Goal: Task Accomplishment & Management: Manage account settings

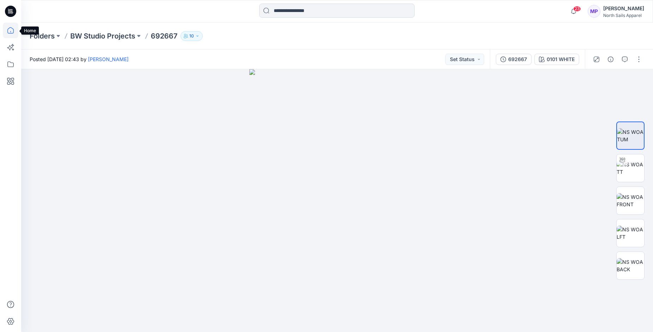
click at [12, 30] on icon at bounding box center [11, 31] width 16 height 16
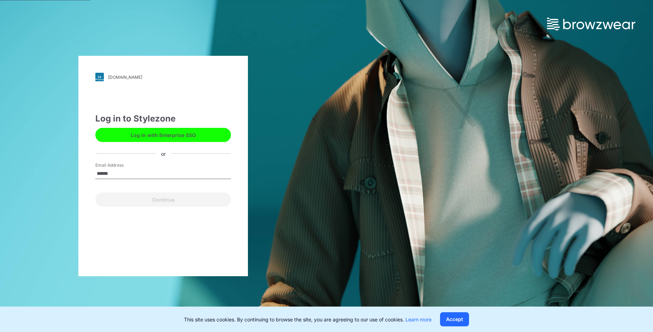
type input "**********"
click at [147, 201] on button "Continue" at bounding box center [163, 199] width 136 height 14
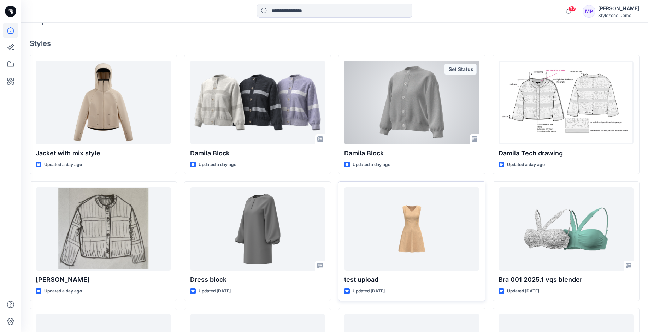
scroll to position [177, 0]
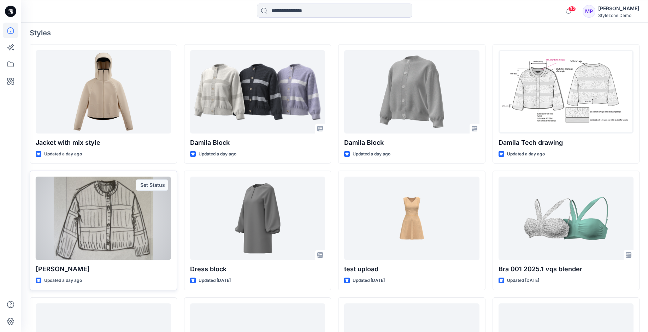
click at [97, 211] on div at bounding box center [103, 218] width 135 height 83
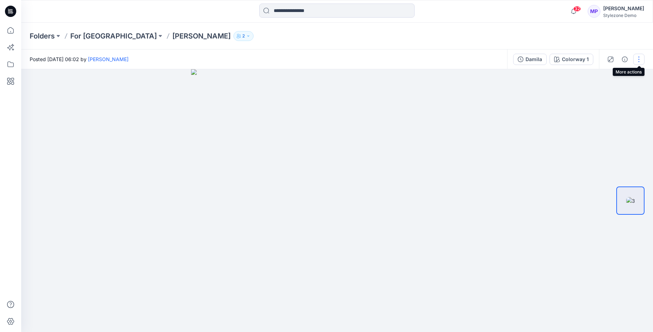
click at [638, 58] on button "button" at bounding box center [638, 59] width 11 height 11
click at [588, 130] on div "View" at bounding box center [591, 130] width 20 height 7
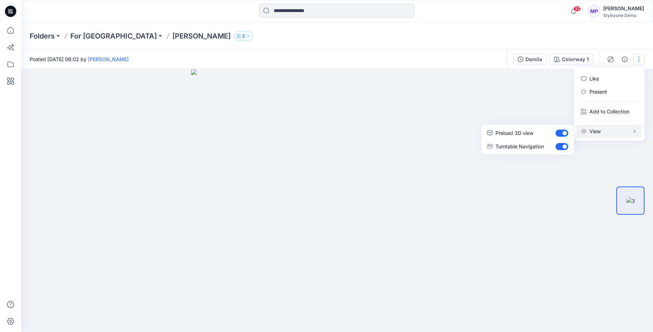
click at [520, 100] on div at bounding box center [337, 200] width 632 height 263
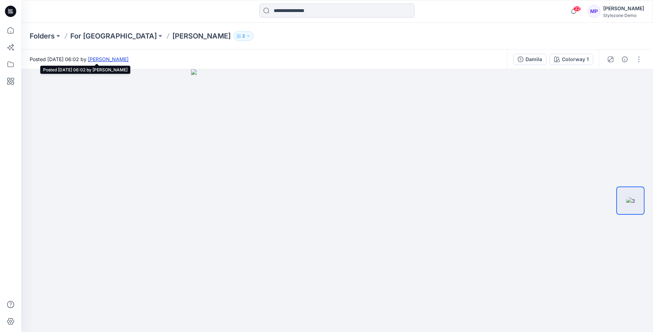
click at [129, 59] on link "Shanley Phua" at bounding box center [108, 59] width 41 height 6
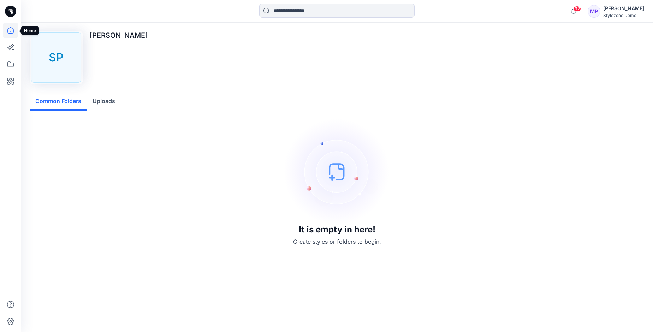
click at [8, 32] on icon at bounding box center [10, 30] width 6 height 6
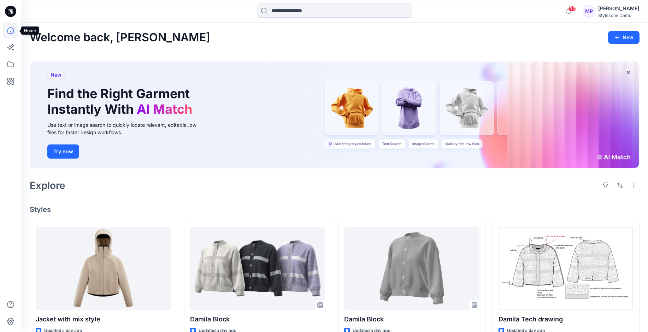
click at [12, 32] on icon at bounding box center [11, 31] width 16 height 16
click at [9, 63] on icon at bounding box center [11, 64] width 16 height 16
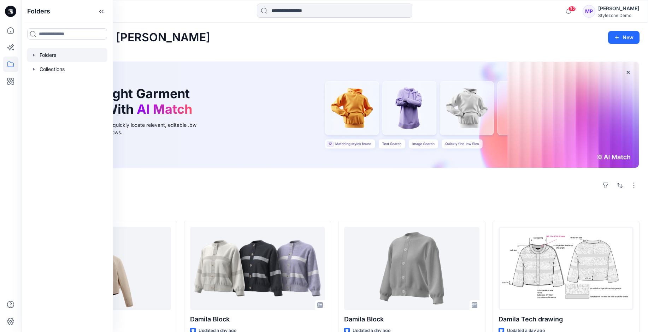
click at [31, 55] on div "Folders" at bounding box center [67, 55] width 81 height 14
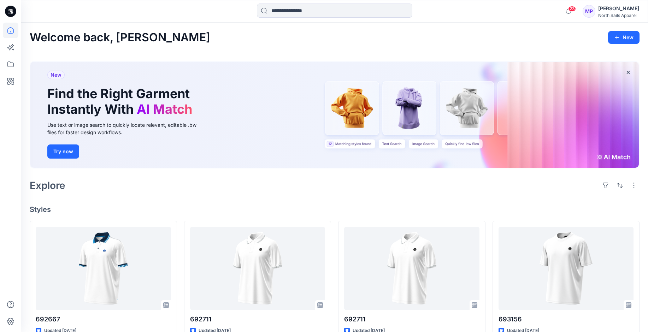
click at [590, 12] on div "MP" at bounding box center [588, 11] width 13 height 13
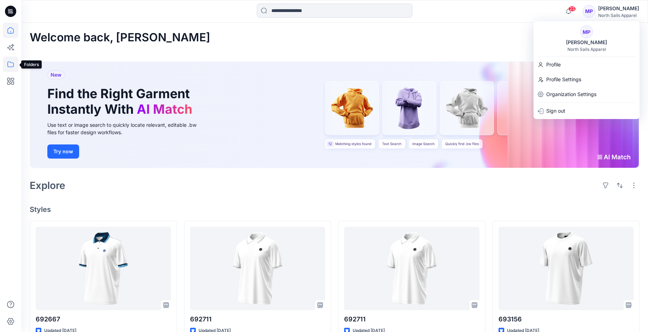
click at [5, 63] on icon at bounding box center [11, 64] width 16 height 16
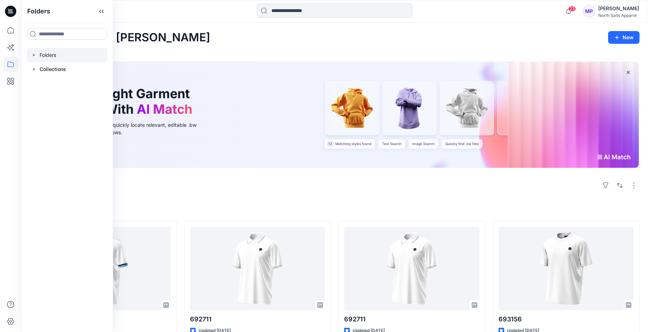
click at [33, 55] on icon "button" at bounding box center [33, 55] width 1 height 2
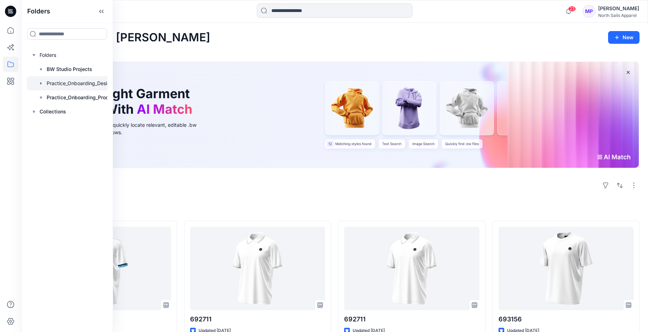
click at [63, 82] on div at bounding box center [76, 83] width 99 height 14
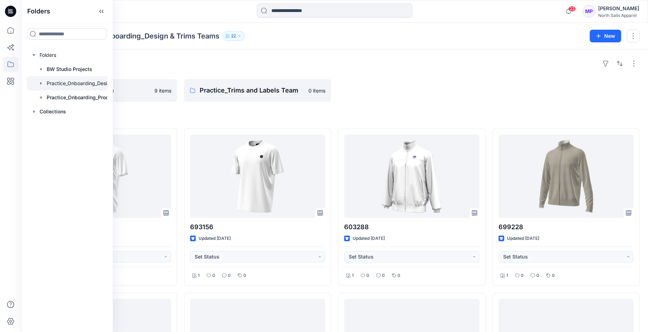
click at [242, 35] on icon "button" at bounding box center [239, 36] width 4 height 4
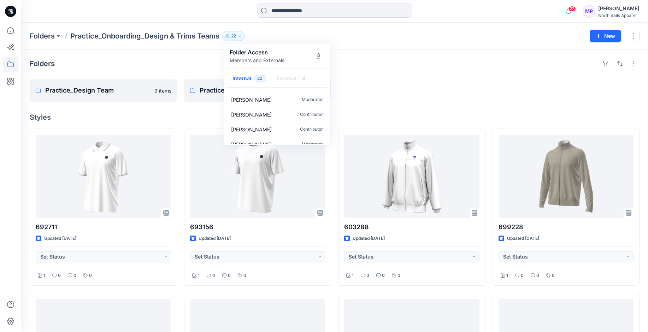
scroll to position [273, 0]
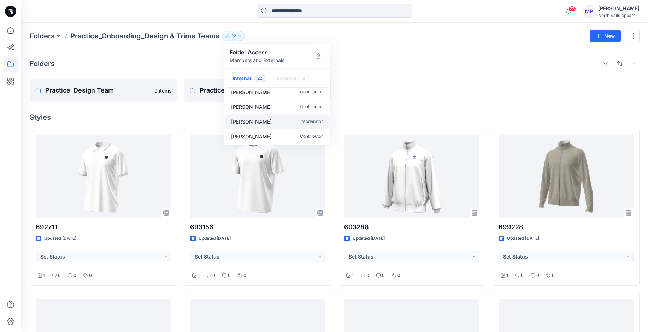
click at [251, 124] on p "[PERSON_NAME]" at bounding box center [251, 121] width 41 height 7
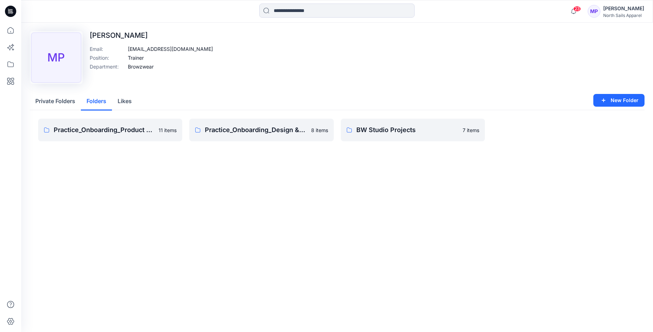
click at [96, 101] on button "Folders" at bounding box center [96, 102] width 31 height 18
click at [122, 102] on button "Likes" at bounding box center [124, 102] width 25 height 18
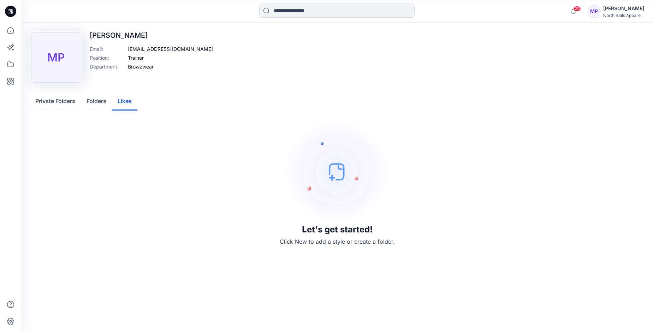
click at [60, 102] on button "Private Folders" at bounding box center [55, 102] width 51 height 18
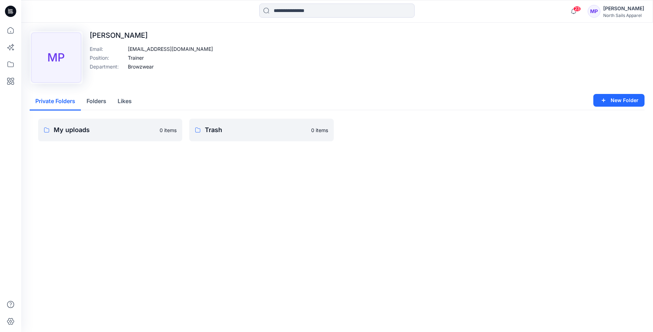
click at [599, 10] on div "MP" at bounding box center [594, 11] width 13 height 13
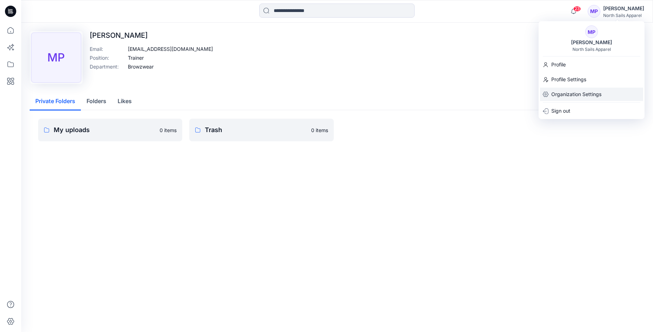
click at [561, 94] on p "Organization Settings" at bounding box center [576, 94] width 50 height 13
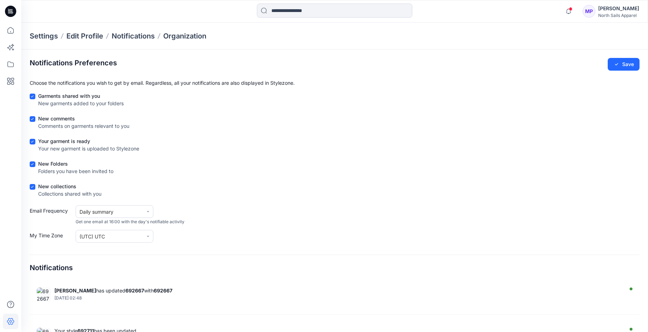
click at [621, 12] on div "[PERSON_NAME]" at bounding box center [618, 8] width 41 height 8
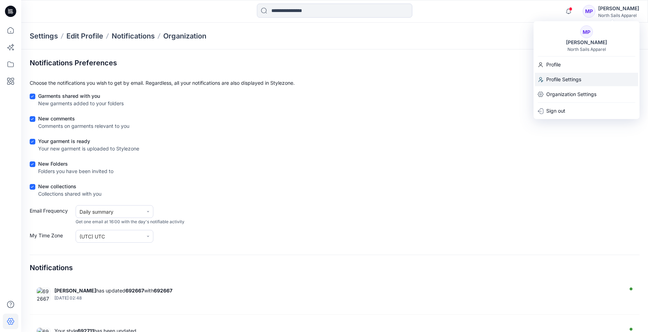
click at [566, 82] on p "Profile Settings" at bounding box center [563, 79] width 35 height 13
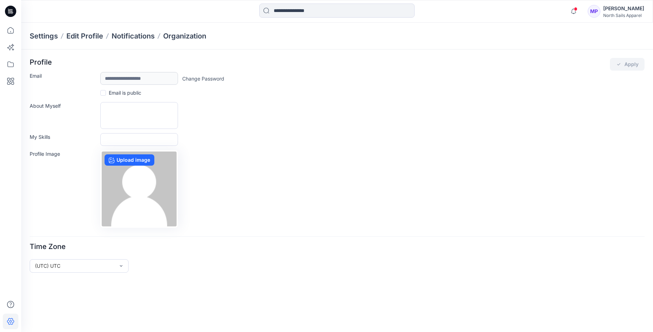
click at [626, 12] on div "[PERSON_NAME]" at bounding box center [623, 8] width 41 height 8
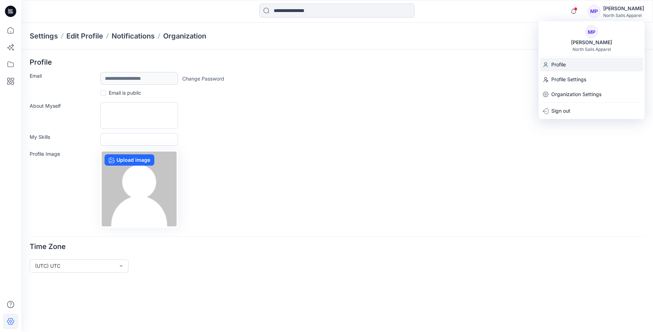
click at [566, 64] on div "Profile" at bounding box center [591, 64] width 103 height 13
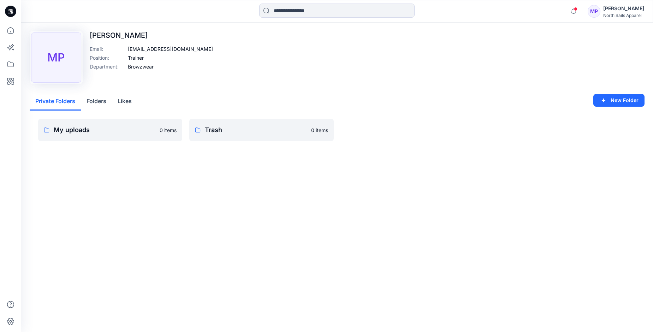
click at [102, 102] on button "Folders" at bounding box center [96, 102] width 31 height 18
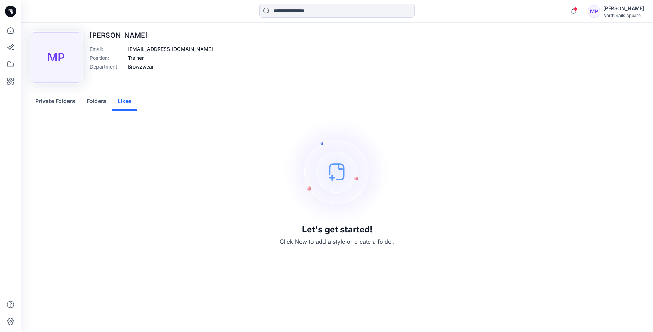
click at [129, 103] on button "Likes" at bounding box center [124, 102] width 25 height 18
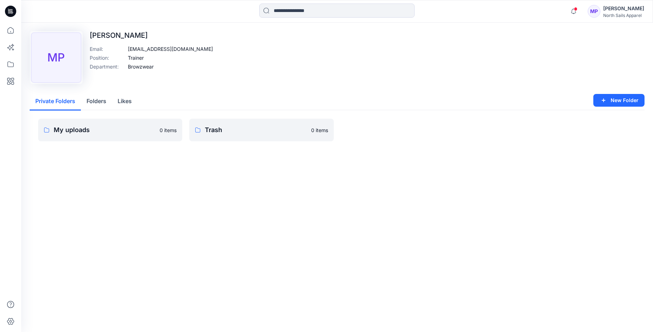
click at [64, 103] on button "Private Folders" at bounding box center [55, 102] width 51 height 18
click at [624, 16] on div "North Sails Apparel" at bounding box center [623, 15] width 41 height 5
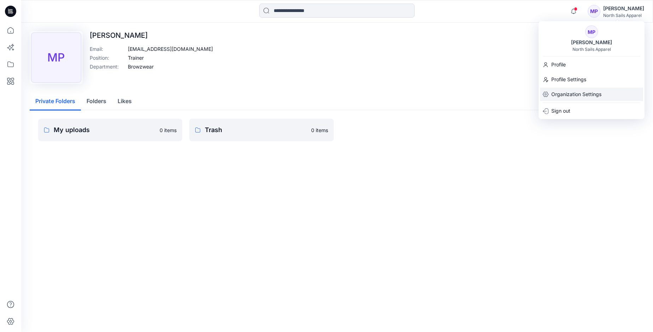
click at [578, 96] on p "Organization Settings" at bounding box center [576, 94] width 50 height 13
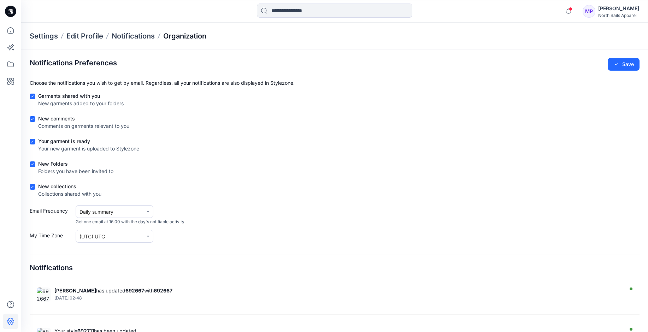
click at [187, 36] on p "Organization" at bounding box center [184, 36] width 43 height 10
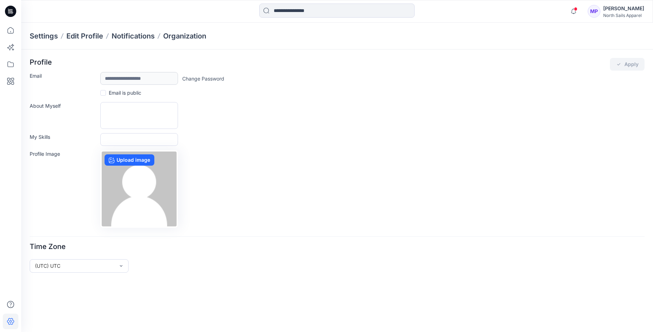
click at [614, 10] on div "[PERSON_NAME]" at bounding box center [623, 8] width 41 height 8
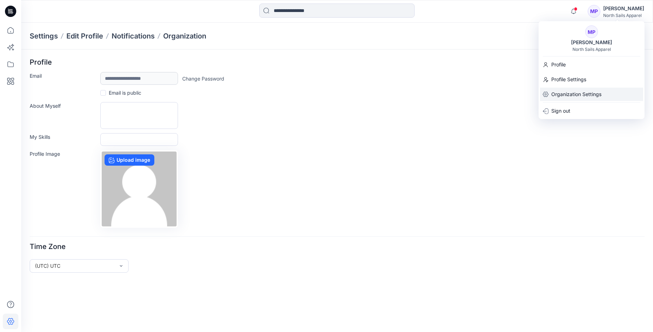
click at [564, 97] on p "Organization Settings" at bounding box center [576, 94] width 50 height 13
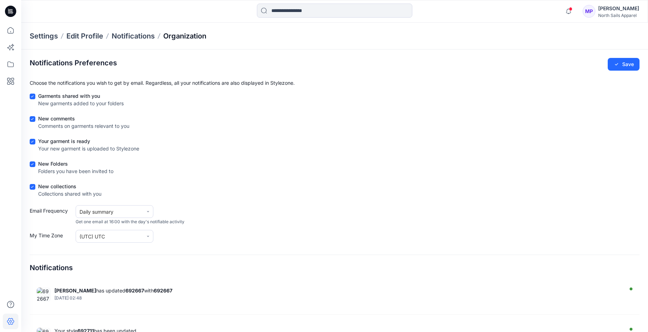
click at [182, 39] on p "Organization" at bounding box center [184, 36] width 43 height 10
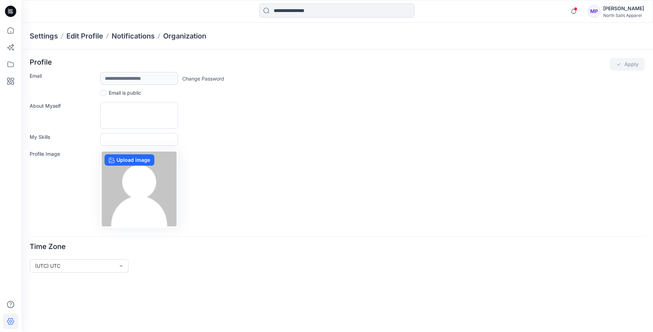
click at [41, 36] on p "Settings" at bounding box center [44, 36] width 28 height 10
click at [42, 36] on p "Settings" at bounding box center [44, 36] width 28 height 10
click at [78, 37] on p "Edit Profile" at bounding box center [84, 36] width 37 height 10
click at [121, 37] on p "Notifications" at bounding box center [133, 36] width 43 height 10
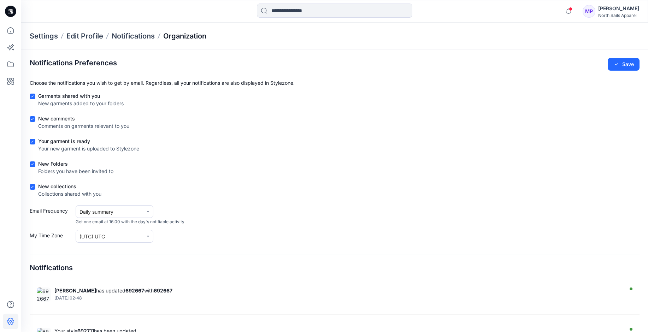
click at [183, 36] on p "Organization" at bounding box center [184, 36] width 43 height 10
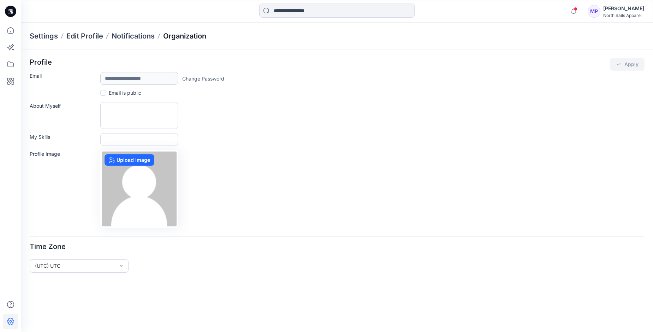
click at [186, 34] on p "Organization" at bounding box center [184, 36] width 43 height 10
click at [141, 36] on p "Notifications" at bounding box center [133, 36] width 43 height 10
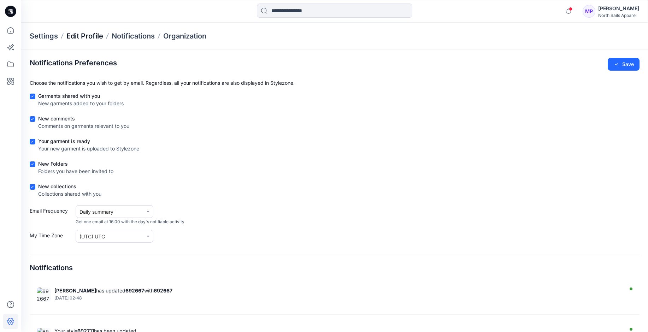
click at [90, 38] on p "Edit Profile" at bounding box center [84, 36] width 37 height 10
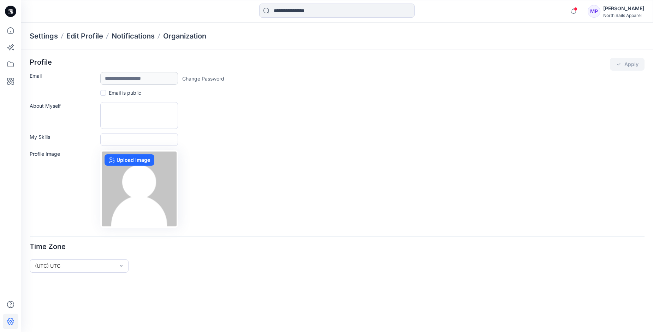
click at [46, 37] on p "Settings" at bounding box center [44, 36] width 28 height 10
click at [8, 30] on icon at bounding box center [11, 31] width 16 height 16
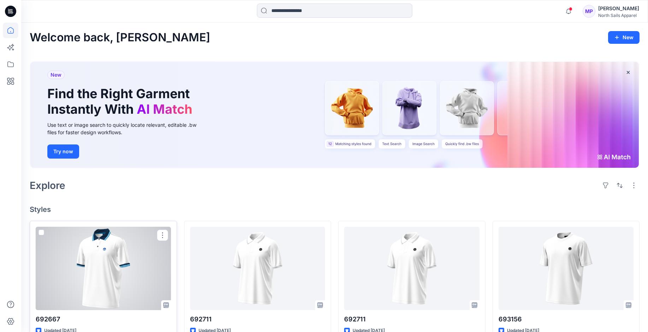
click at [118, 257] on div at bounding box center [103, 268] width 135 height 83
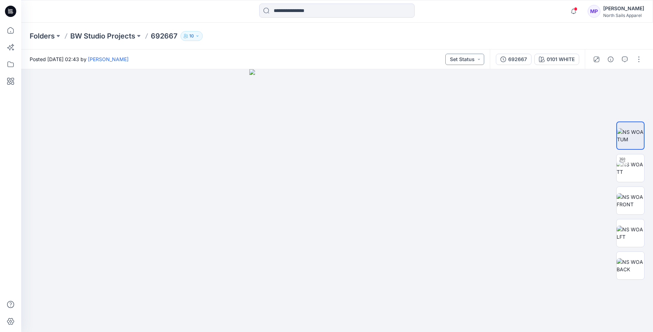
click at [474, 59] on button "Set Status" at bounding box center [464, 59] width 39 height 11
click at [637, 62] on button "button" at bounding box center [638, 59] width 11 height 11
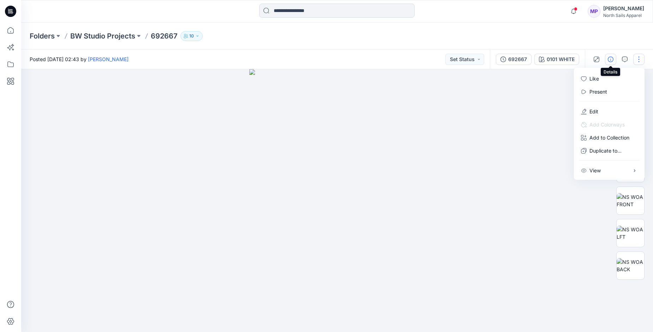
click at [612, 61] on icon "button" at bounding box center [611, 59] width 6 height 6
